Goal: Information Seeking & Learning: Learn about a topic

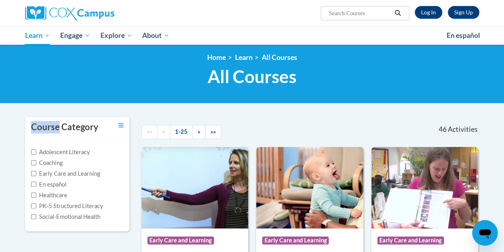
scroll to position [4, 0]
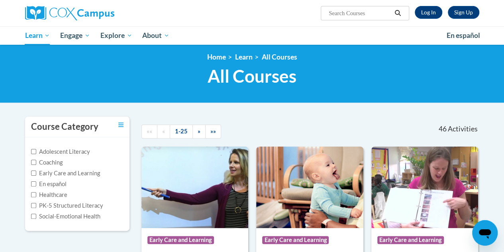
click at [327, 96] on div "<en>Home</en><fr>Accueil</fr><de>Zuhause</de><it>Casa</it><es>Casa</es><pt>Casa…" at bounding box center [252, 72] width 504 height 62
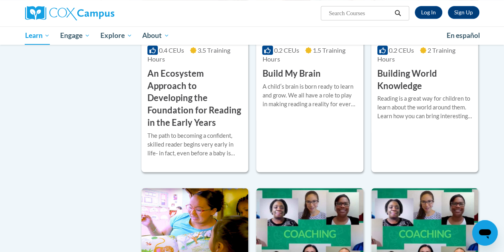
scroll to position [212, 0]
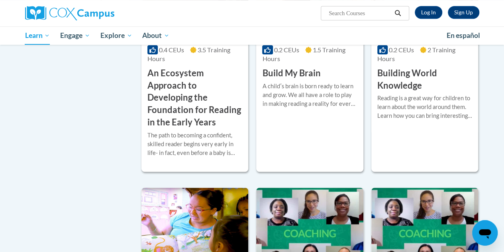
click at [344, 12] on input "Search..." at bounding box center [360, 13] width 64 height 10
type input "Vocabuluary instruction"
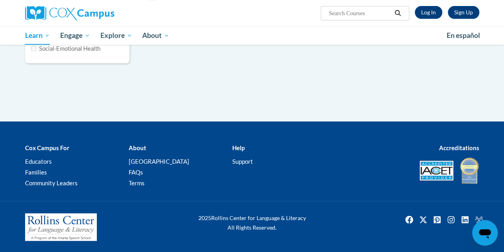
type input "Vocabuluary instruction"
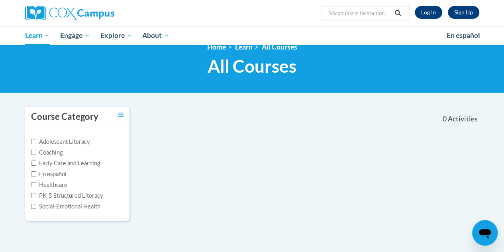
scroll to position [14, 0]
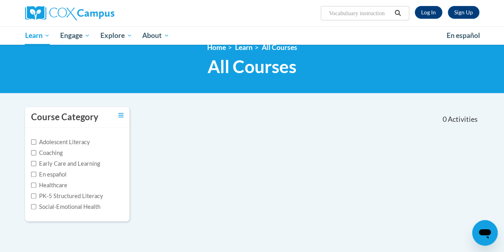
click at [400, 8] on button "Search" at bounding box center [398, 13] width 12 height 10
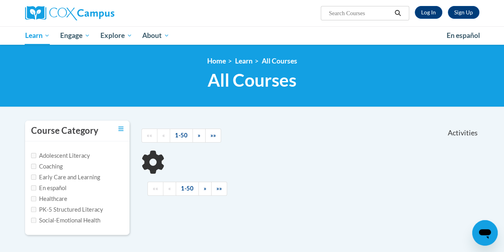
scroll to position [40, 0]
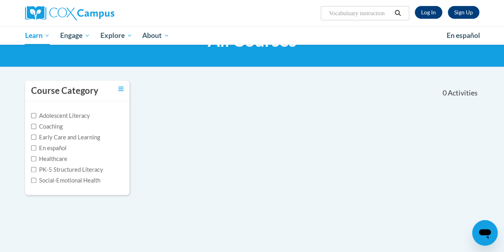
click at [358, 16] on input "Vocabuluary instruction" at bounding box center [360, 13] width 64 height 10
drag, startPoint x: 362, startPoint y: 12, endPoint x: 404, endPoint y: 16, distance: 42.5
click at [404, 16] on span "Search Search... Vocabuluary instruction" at bounding box center [365, 13] width 88 height 14
type input "Vocabuluary"
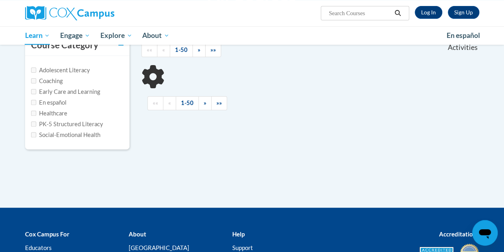
scroll to position [86, 0]
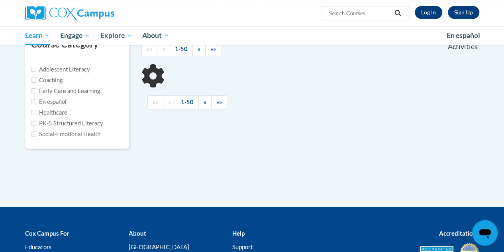
type input "Vocabuluary"
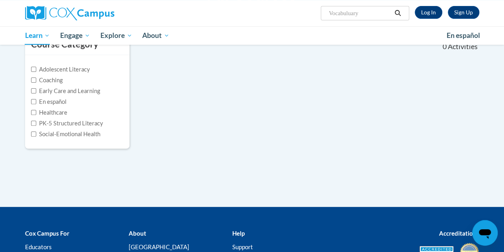
scroll to position [0, 0]
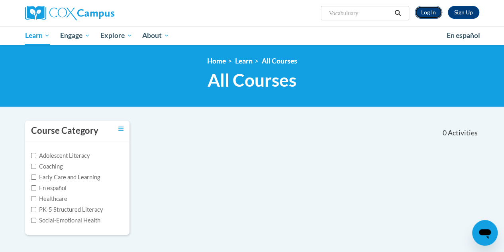
click at [430, 8] on link "Log In" at bounding box center [429, 12] width 28 height 13
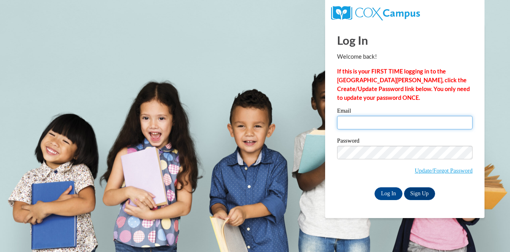
click at [404, 126] on input "Email" at bounding box center [405, 123] width 136 height 14
type input "[EMAIL_ADDRESS][DOMAIN_NAME]"
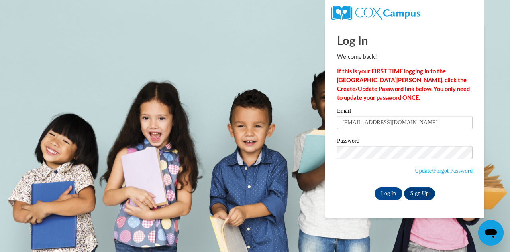
click at [362, 201] on div "Log In Welcome back! If this is your FIRST TIME logging in to the [GEOGRAPHIC_D…" at bounding box center [404, 121] width 171 height 194
click at [382, 191] on input "Log In" at bounding box center [389, 193] width 28 height 13
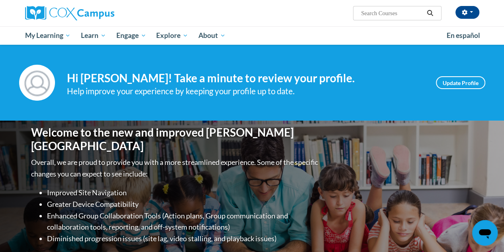
click at [394, 13] on input "Search..." at bounding box center [393, 13] width 64 height 10
type input "Vocbauluary instruction"
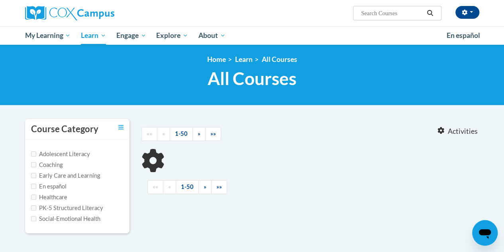
type input "Vocbauluary instruction"
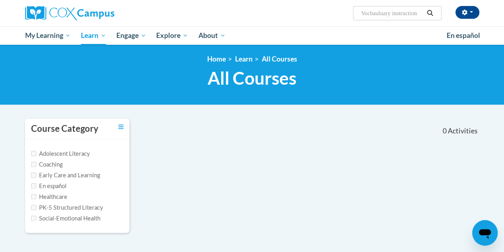
scroll to position [2, 0]
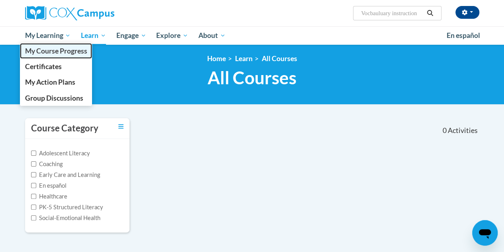
click at [51, 48] on span "My Course Progress" at bounding box center [56, 51] width 62 height 8
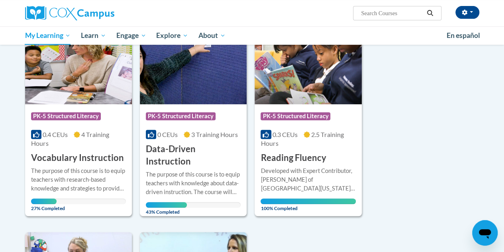
scroll to position [124, 0]
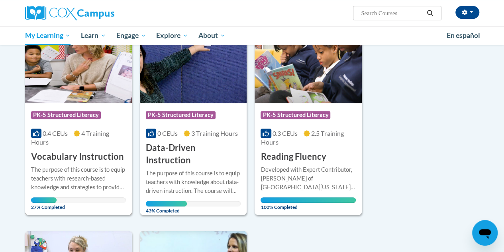
click at [57, 157] on h3 "Vocabulary Instruction" at bounding box center [77, 156] width 93 height 12
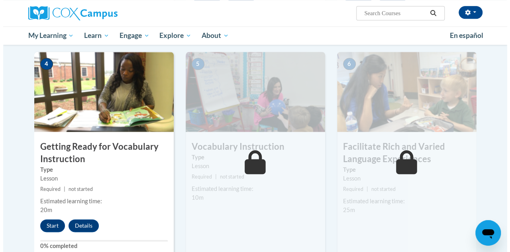
scroll to position [377, 0]
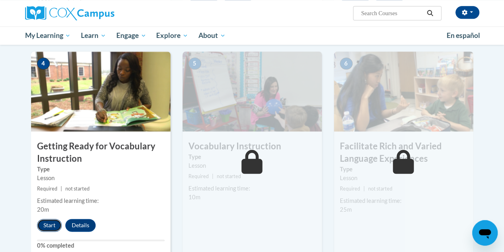
click at [43, 224] on button "Start" at bounding box center [49, 225] width 25 height 13
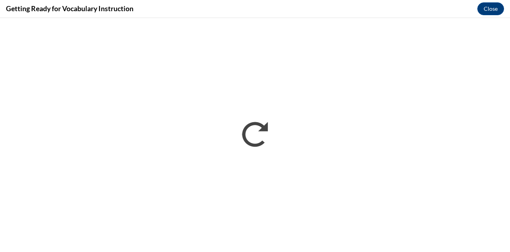
scroll to position [0, 0]
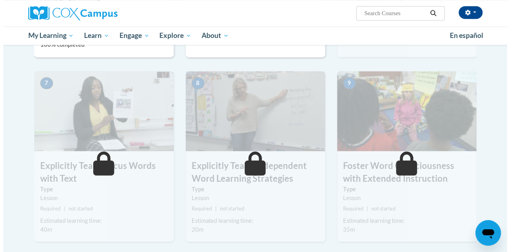
scroll to position [396, 0]
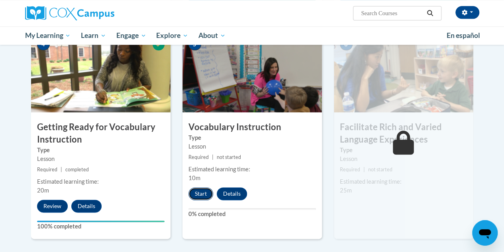
click at [201, 193] on button "Start" at bounding box center [201, 193] width 25 height 13
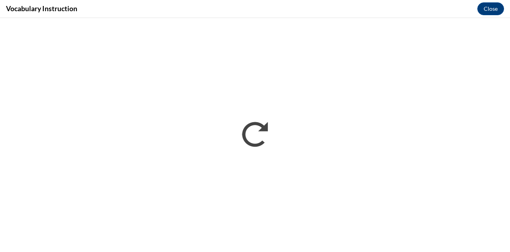
scroll to position [0, 0]
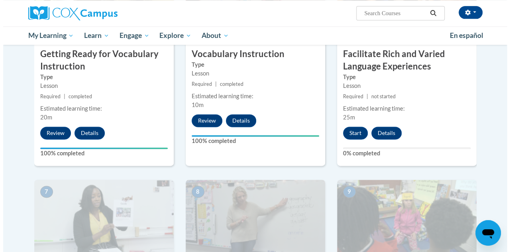
scroll to position [469, 0]
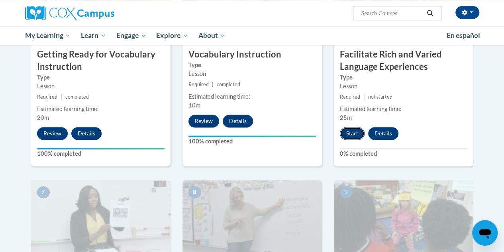
click at [356, 130] on button "Start" at bounding box center [352, 133] width 25 height 13
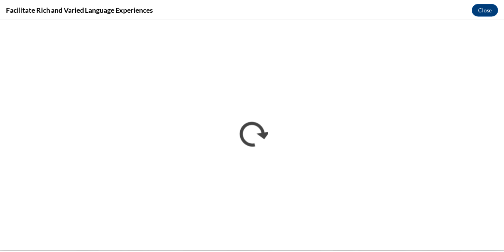
scroll to position [0, 0]
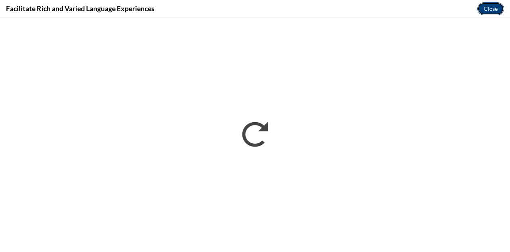
click at [488, 3] on button "Close" at bounding box center [491, 8] width 27 height 13
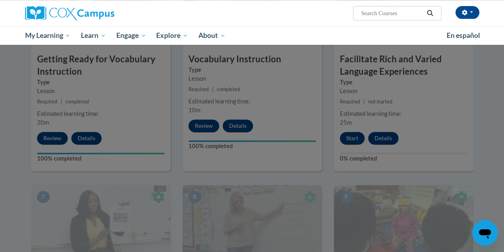
scroll to position [464, 0]
click at [443, 80] on div at bounding box center [252, 126] width 504 height 252
click at [346, 137] on div at bounding box center [252, 126] width 504 height 252
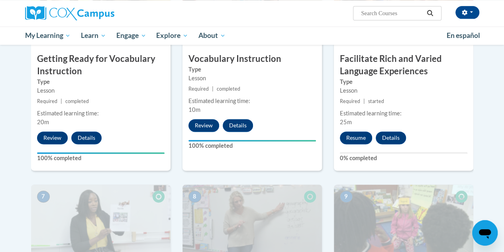
click at [403, 102] on small "Required | started" at bounding box center [404, 101] width 140 height 9
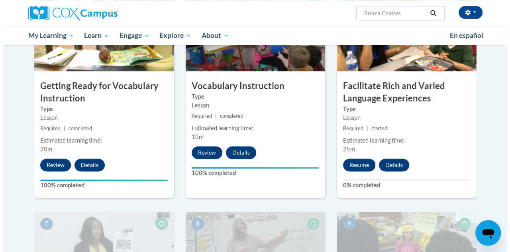
scroll to position [439, 0]
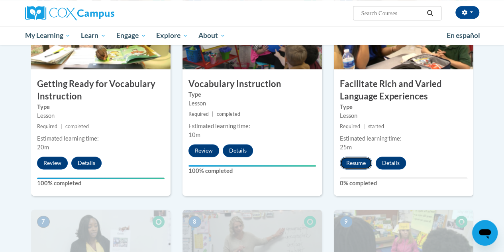
click at [351, 160] on button "Resume" at bounding box center [356, 162] width 32 height 13
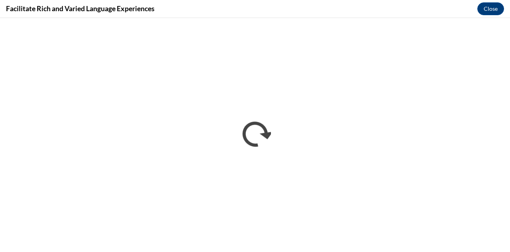
scroll to position [0, 0]
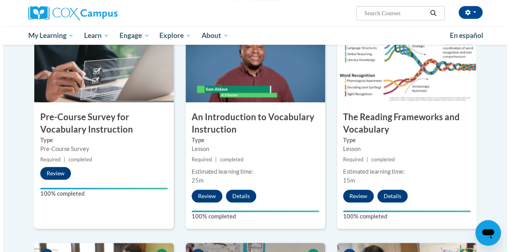
scroll to position [191, 0]
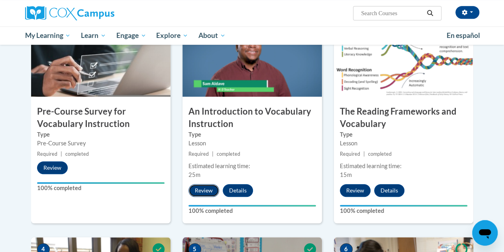
click at [205, 193] on button "Review" at bounding box center [204, 190] width 31 height 13
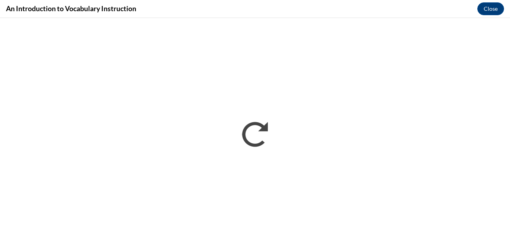
scroll to position [0, 0]
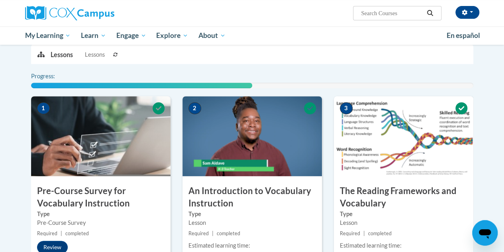
scroll to position [177, 0]
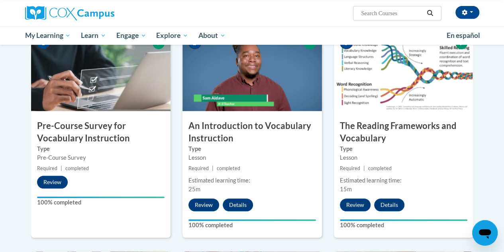
click at [414, 136] on h3 "The Reading Frameworks and Vocabulary" at bounding box center [404, 132] width 140 height 25
click at [357, 204] on button "Review" at bounding box center [355, 204] width 31 height 13
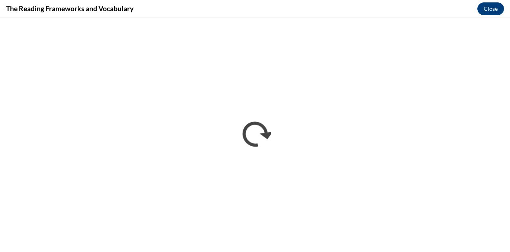
scroll to position [0, 0]
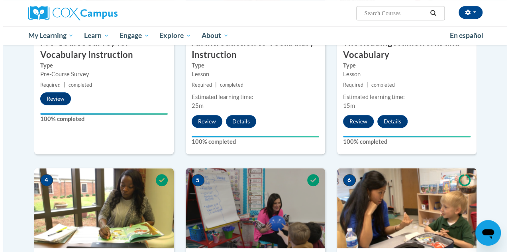
scroll to position [255, 0]
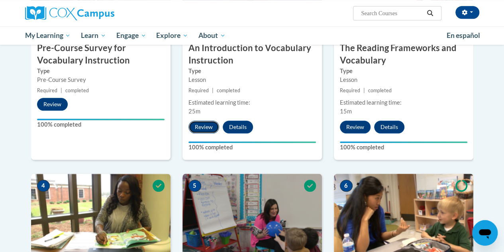
click at [204, 123] on button "Review" at bounding box center [204, 126] width 31 height 13
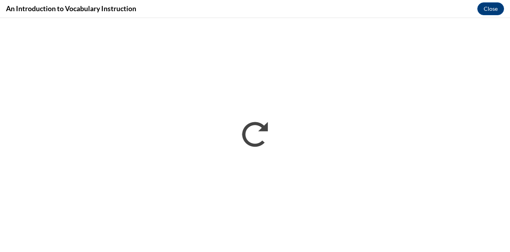
scroll to position [0, 0]
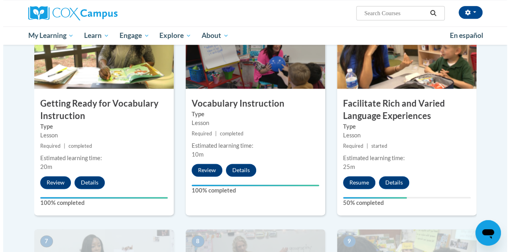
scroll to position [422, 0]
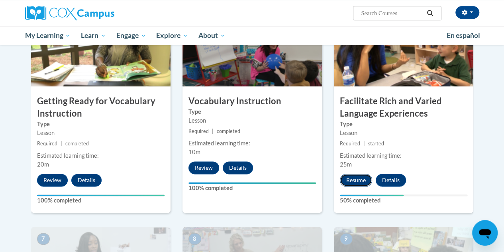
click at [359, 175] on button "Resume" at bounding box center [356, 179] width 32 height 13
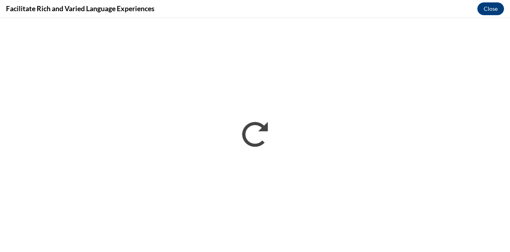
scroll to position [0, 0]
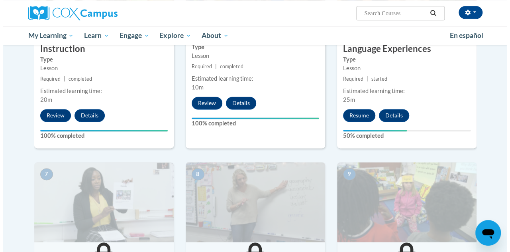
scroll to position [486, 0]
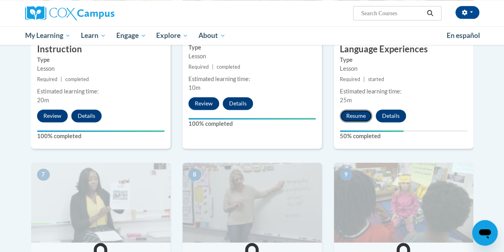
click at [347, 113] on button "Resume" at bounding box center [356, 115] width 32 height 13
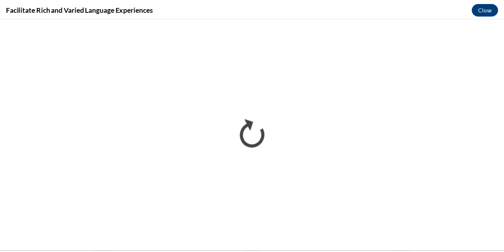
scroll to position [0, 0]
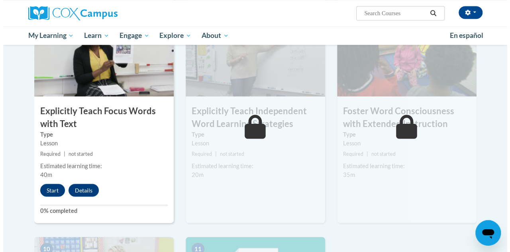
scroll to position [633, 0]
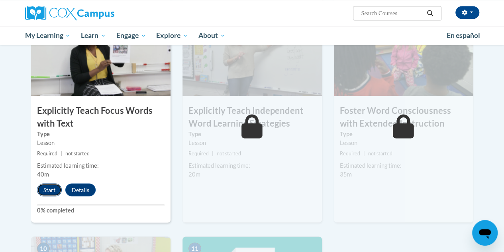
click at [46, 189] on button "Start" at bounding box center [49, 189] width 25 height 13
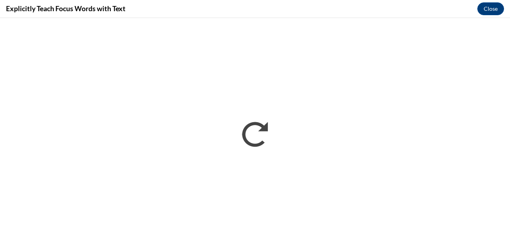
scroll to position [0, 0]
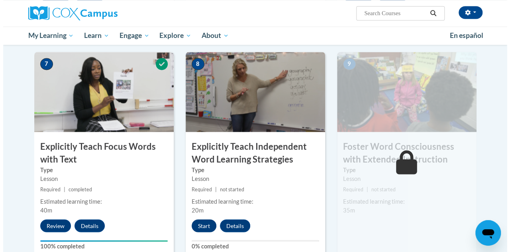
scroll to position [595, 0]
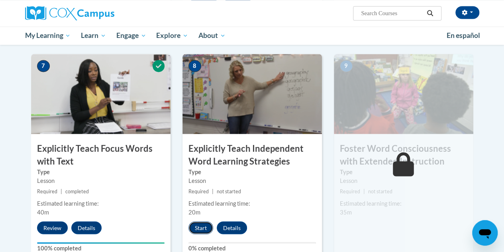
click at [200, 221] on button "Start" at bounding box center [201, 227] width 25 height 13
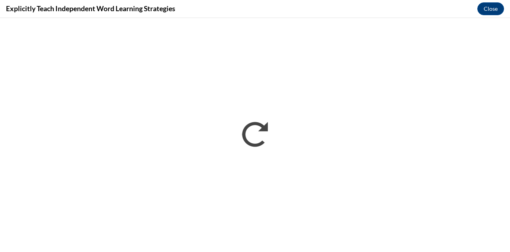
scroll to position [0, 0]
